Goal: Transaction & Acquisition: Purchase product/service

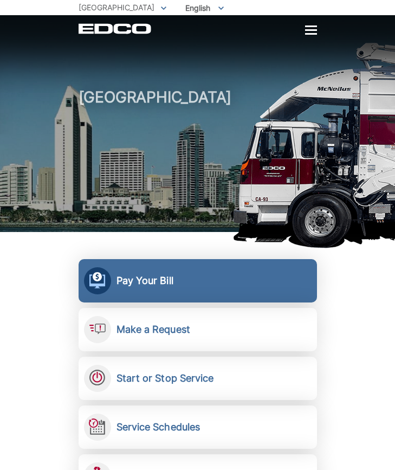
click at [125, 283] on h2 "Pay Your Bill" at bounding box center [144, 281] width 57 height 12
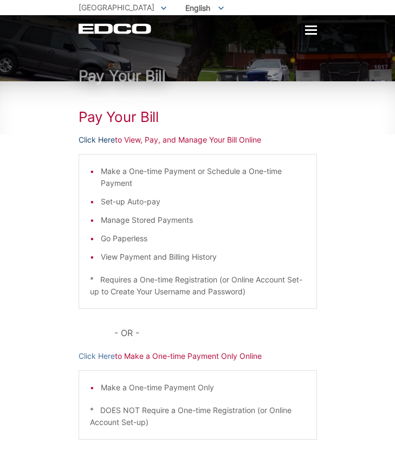
click at [100, 141] on link "Click Here" at bounding box center [97, 140] width 36 height 12
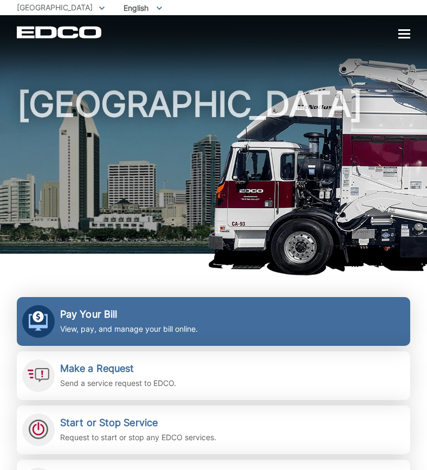
click at [82, 312] on h2 "Pay Your Bill" at bounding box center [129, 314] width 138 height 12
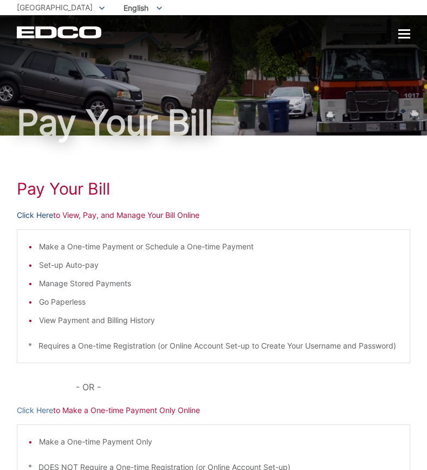
click at [36, 216] on link "Click Here" at bounding box center [35, 215] width 36 height 12
click at [40, 212] on link "Click Here" at bounding box center [35, 215] width 36 height 12
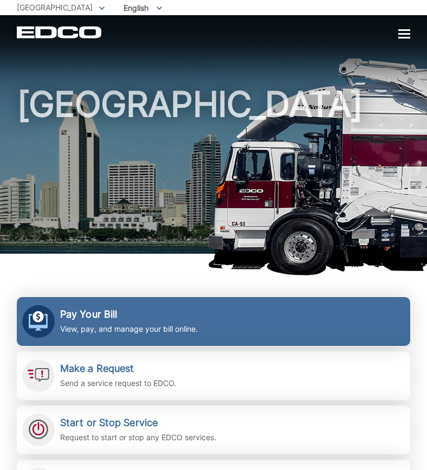
click at [93, 316] on h2 "Pay Your Bill" at bounding box center [129, 314] width 138 height 12
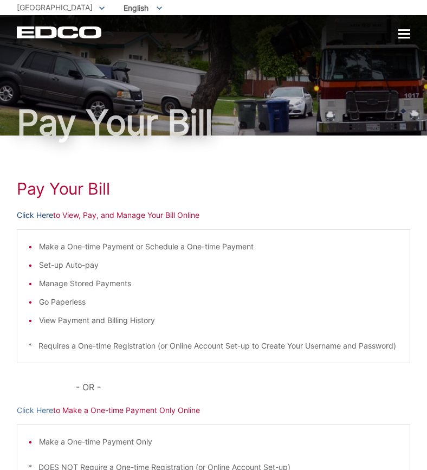
click at [42, 213] on link "Click Here" at bounding box center [35, 215] width 36 height 12
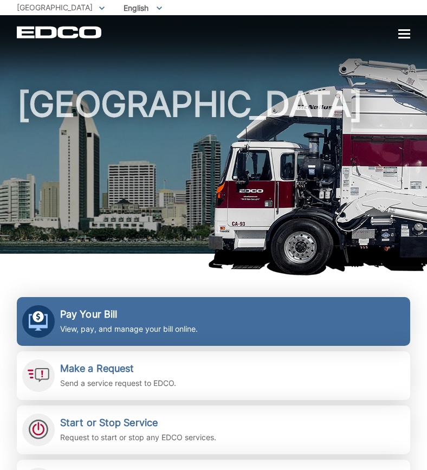
click at [85, 312] on h2 "Pay Your Bill" at bounding box center [129, 314] width 138 height 12
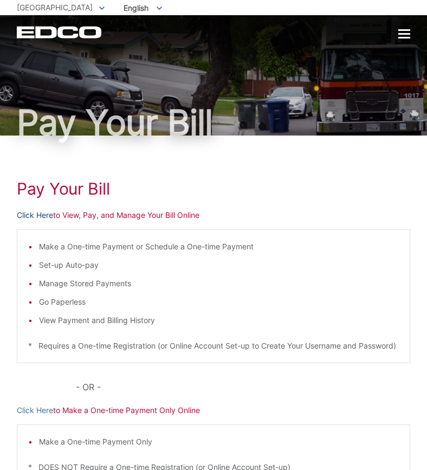
click at [36, 216] on link "Click Here" at bounding box center [35, 215] width 36 height 12
